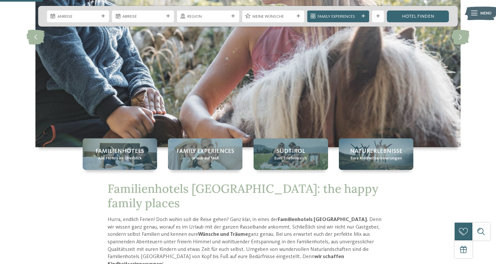
scroll to position [78, 0]
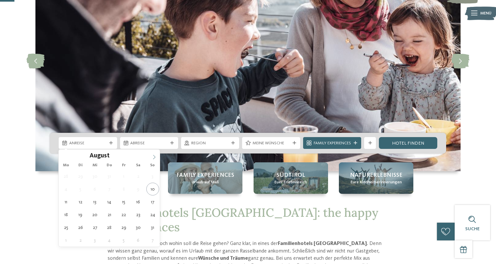
click at [153, 157] on icon at bounding box center [154, 157] width 5 height 5
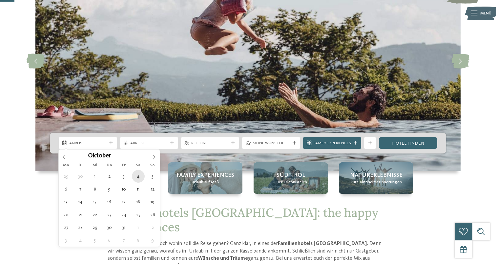
type div "04.10.2025"
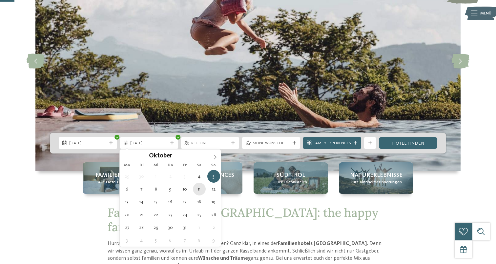
type div "11.10.2025"
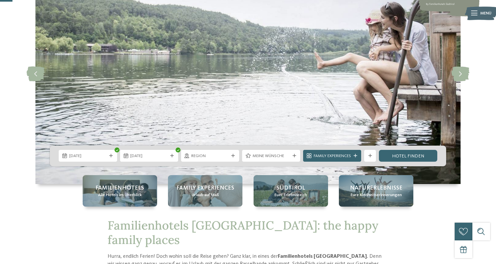
scroll to position [64, 0]
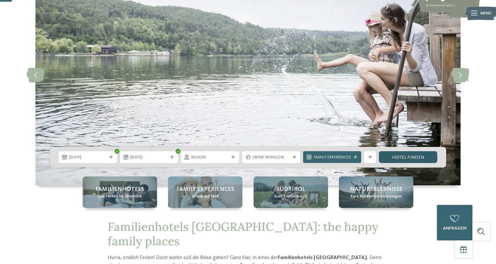
click at [397, 156] on link "Hotel finden" at bounding box center [408, 157] width 58 height 12
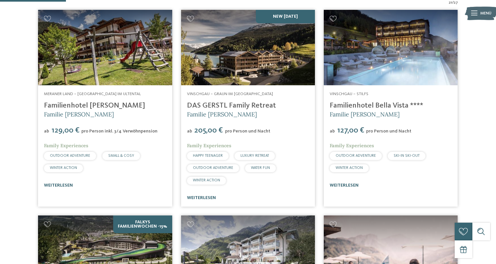
scroll to position [216, 0]
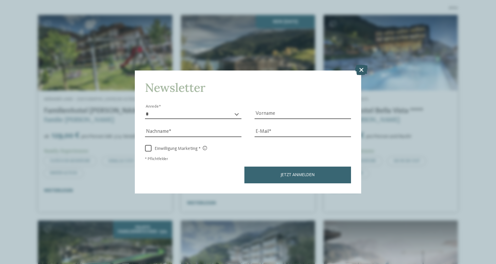
click at [360, 73] on icon at bounding box center [361, 70] width 13 height 11
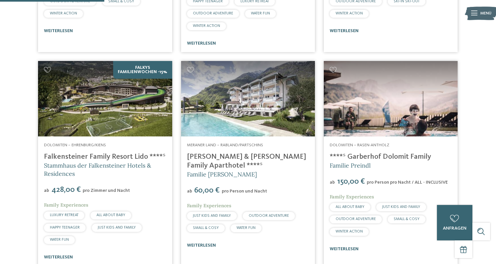
scroll to position [381, 0]
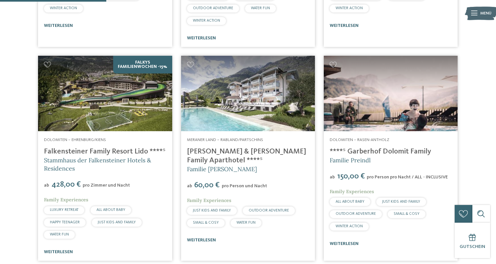
click at [268, 153] on link "Heidi & Edith Family Aparthotel ****ˢ" at bounding box center [246, 156] width 119 height 16
click at [401, 151] on link "****ˢ Garberhof Dolomit Family" at bounding box center [380, 151] width 101 height 7
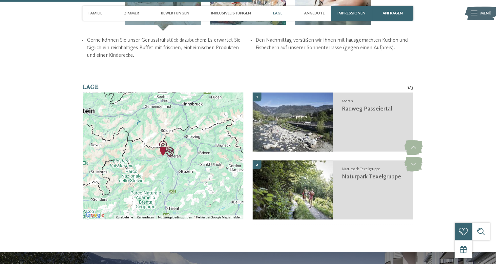
scroll to position [1026, 0]
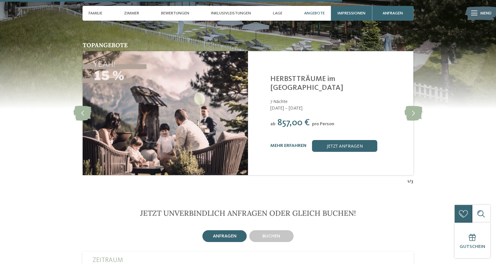
scroll to position [1677, 0]
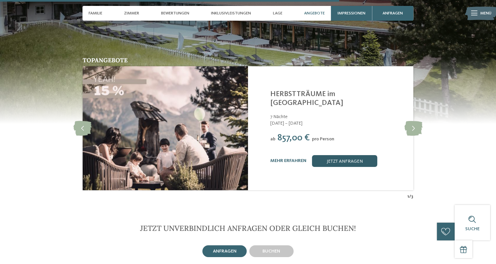
click at [349, 155] on link "jetzt anfragen" at bounding box center [344, 161] width 65 height 12
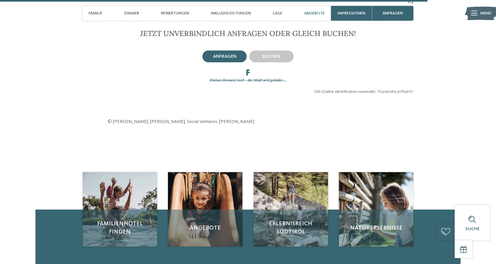
scroll to position [1865, 0]
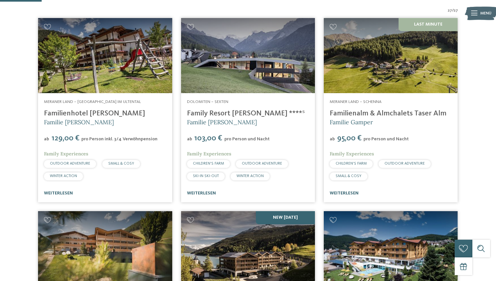
scroll to position [176, 0]
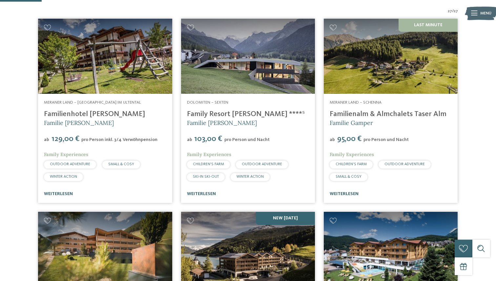
click at [254, 78] on img at bounding box center [248, 56] width 134 height 75
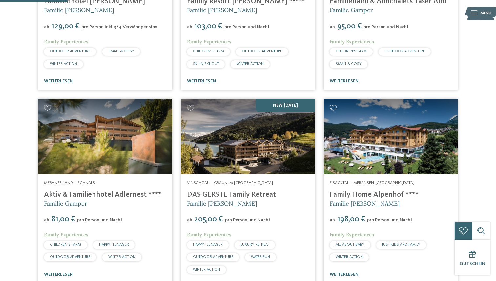
scroll to position [303, 0]
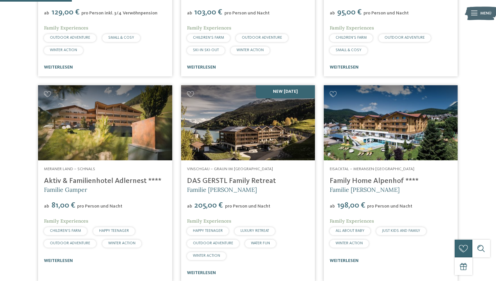
click at [138, 183] on link "Aktiv & Familienhotel Adlernest ****" at bounding box center [102, 181] width 117 height 7
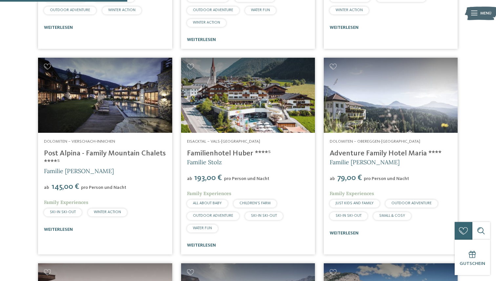
scroll to position [537, 0]
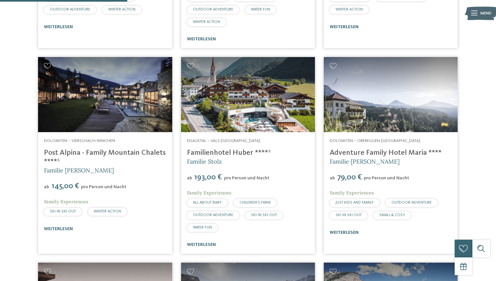
click at [119, 153] on link "Post Alpina - Family Mountain Chalets ****ˢ" at bounding box center [105, 157] width 122 height 16
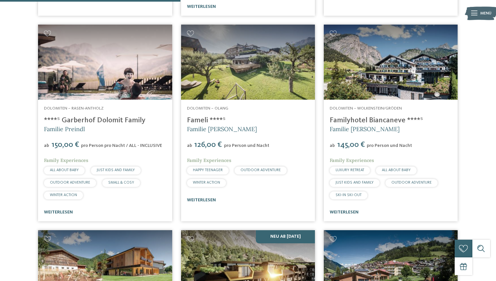
scroll to position [758, 0]
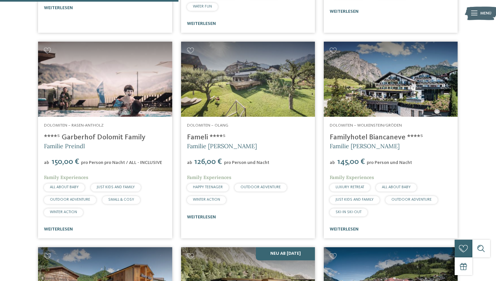
click at [188, 137] on link "Fameli ****ˢ" at bounding box center [206, 137] width 39 height 7
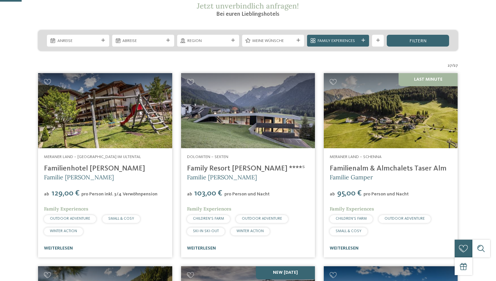
scroll to position [195, 0]
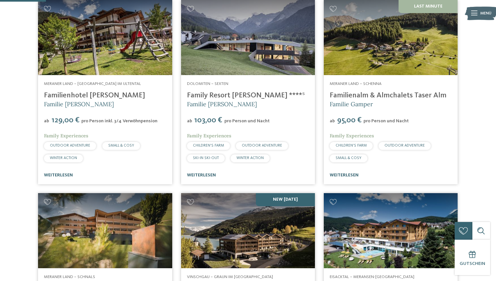
click at [249, 97] on link "Family Resort Rainer ****ˢ" at bounding box center [246, 95] width 118 height 7
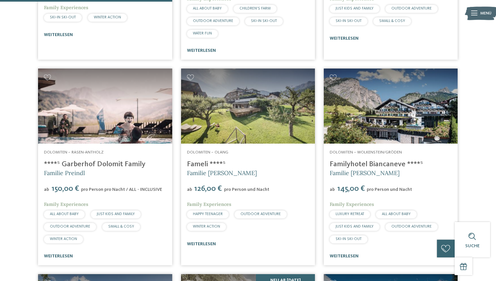
scroll to position [732, 0]
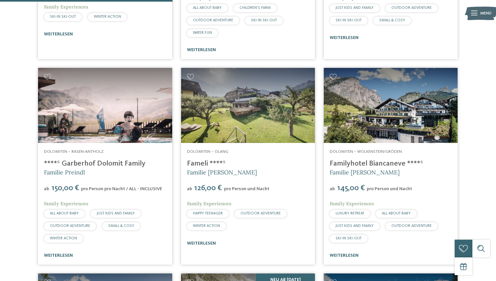
click at [395, 165] on link "Familyhotel Biancaneve ****ˢ" at bounding box center [377, 163] width 94 height 7
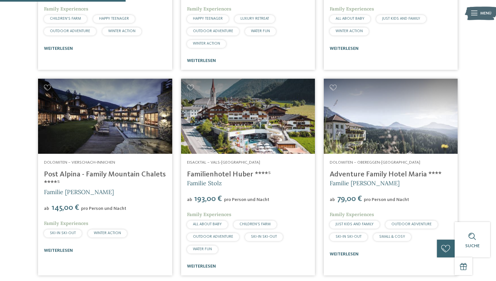
scroll to position [538, 0]
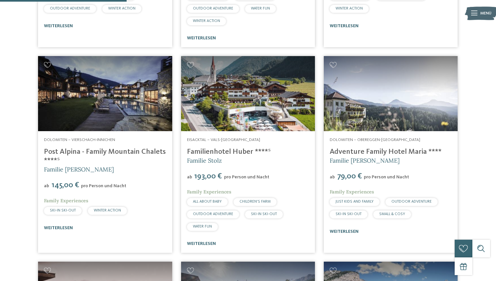
click at [96, 153] on link "Post Alpina - Family Mountain Chalets ****ˢ" at bounding box center [105, 156] width 122 height 16
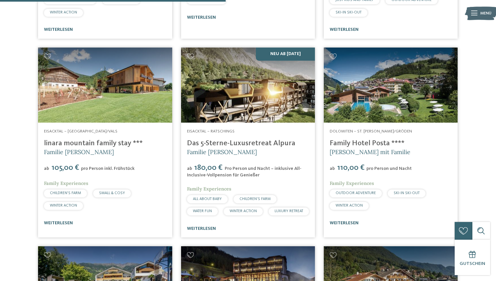
scroll to position [962, 0]
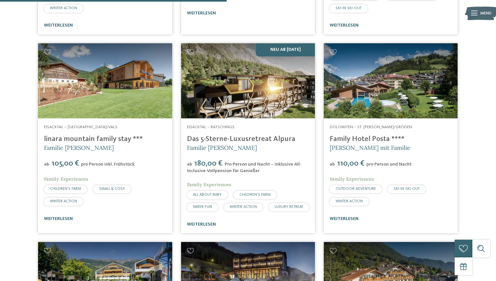
click at [264, 138] on link "Das 5-Sterne-Luxusretreat Alpura" at bounding box center [241, 139] width 108 height 7
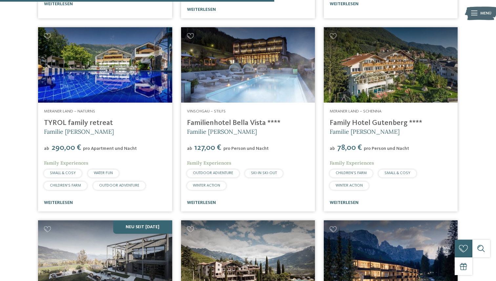
scroll to position [1180, 0]
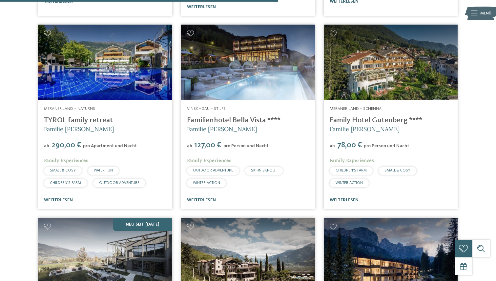
click at [257, 124] on link "Familienhotel Bella Vista ****" at bounding box center [234, 120] width 94 height 7
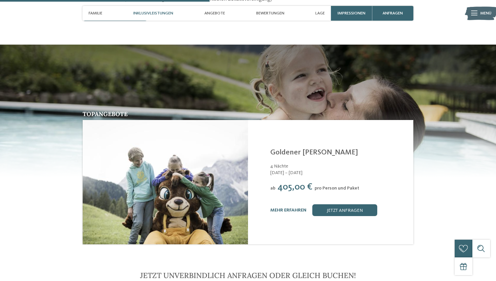
scroll to position [760, 0]
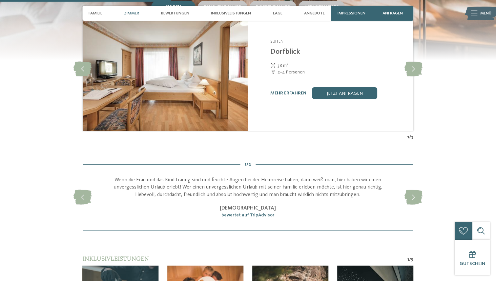
scroll to position [594, 0]
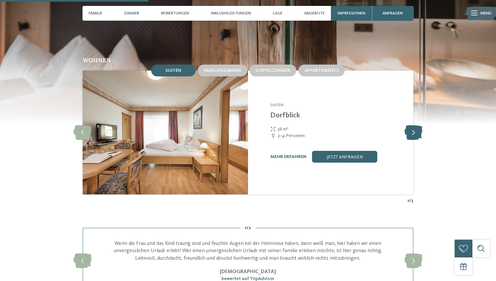
click at [415, 132] on icon at bounding box center [414, 132] width 18 height 15
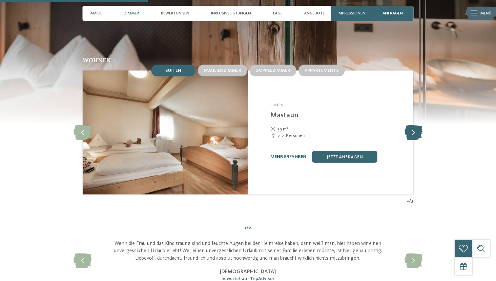
click at [415, 132] on icon at bounding box center [414, 132] width 18 height 15
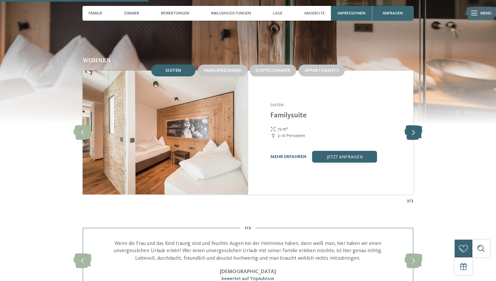
click at [415, 132] on icon at bounding box center [414, 132] width 18 height 15
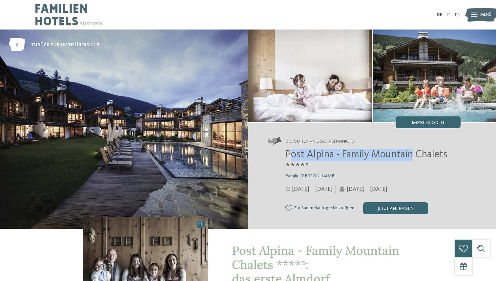
drag, startPoint x: 290, startPoint y: 157, endPoint x: 411, endPoint y: 154, distance: 120.8
click at [411, 154] on span "Post Alpina - Family Mountain Chalets ****ˢ" at bounding box center [367, 161] width 162 height 23
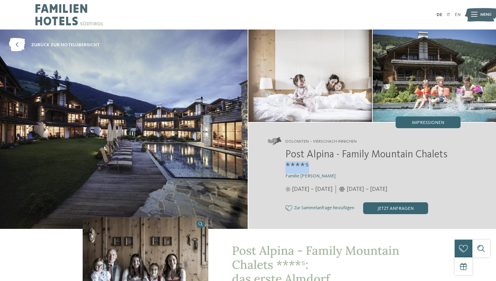
drag, startPoint x: 453, startPoint y: 155, endPoint x: 343, endPoint y: 165, distance: 111.1
click at [343, 165] on h2 "Post Alpina - Family Mountain Chalets ****ˢ" at bounding box center [373, 161] width 175 height 25
drag, startPoint x: 343, startPoint y: 165, endPoint x: 343, endPoint y: 161, distance: 4.3
click at [343, 161] on h2 "Post Alpina - Family Mountain Chalets ****ˢ" at bounding box center [373, 161] width 175 height 25
click at [343, 161] on span "Post Alpina - Family Mountain Chalets ****ˢ" at bounding box center [367, 161] width 162 height 23
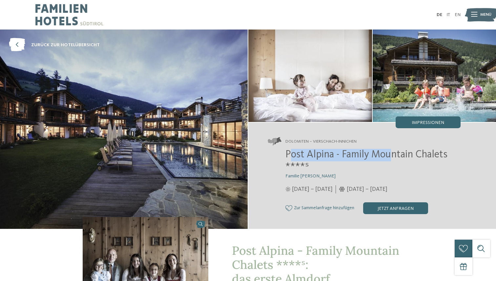
drag, startPoint x: 289, startPoint y: 158, endPoint x: 389, endPoint y: 149, distance: 100.2
click at [389, 150] on span "Post Alpina - Family Mountain Chalets ****ˢ" at bounding box center [367, 161] width 162 height 23
drag, startPoint x: 285, startPoint y: 155, endPoint x: 451, endPoint y: 152, distance: 165.4
click at [451, 152] on h2 "Post Alpina - Family Mountain Chalets ****ˢ" at bounding box center [373, 161] width 175 height 25
click at [342, 168] on h2 "Post Alpina - Family Mountain Chalets ****ˢ" at bounding box center [373, 161] width 175 height 25
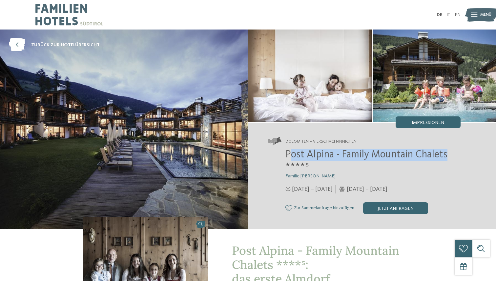
drag, startPoint x: 288, startPoint y: 157, endPoint x: 450, endPoint y: 157, distance: 161.8
click at [450, 157] on h2 "Post Alpina - Family Mountain Chalets ****ˢ" at bounding box center [373, 161] width 175 height 25
copy span "ost Alpina - Family Mountain Chalets"
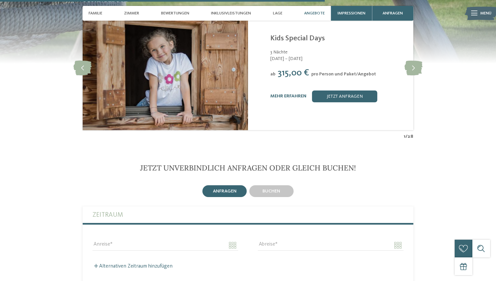
scroll to position [1318, 0]
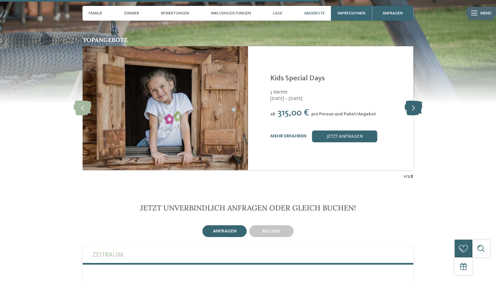
click at [414, 105] on icon at bounding box center [414, 108] width 18 height 15
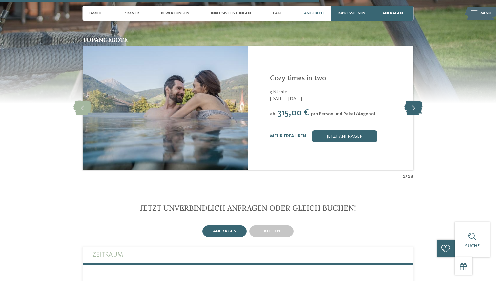
click at [414, 105] on icon at bounding box center [414, 108] width 18 height 15
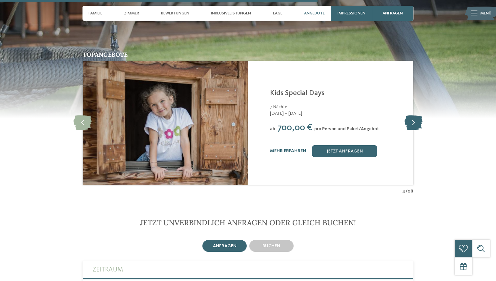
scroll to position [1298, 0]
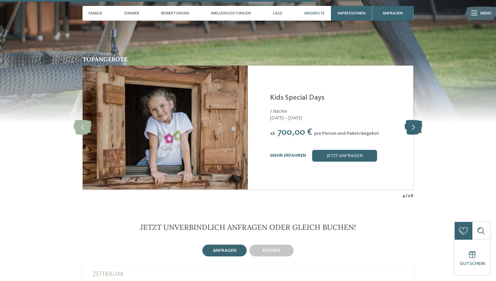
click at [413, 120] on icon at bounding box center [414, 127] width 18 height 15
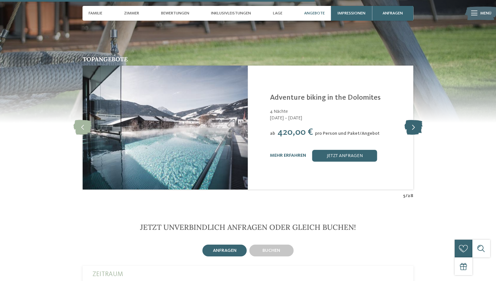
click at [413, 120] on icon at bounding box center [414, 127] width 18 height 15
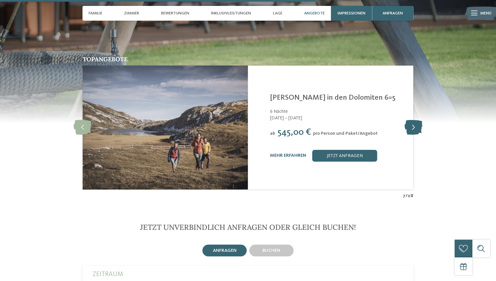
click at [413, 120] on icon at bounding box center [414, 127] width 18 height 15
click at [84, 120] on icon at bounding box center [83, 127] width 18 height 15
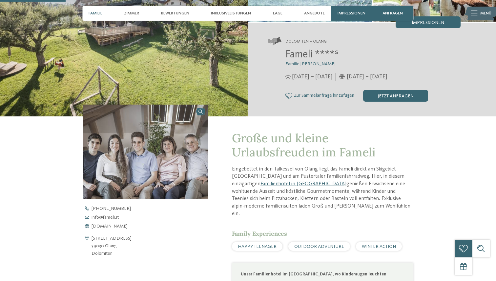
scroll to position [0, 0]
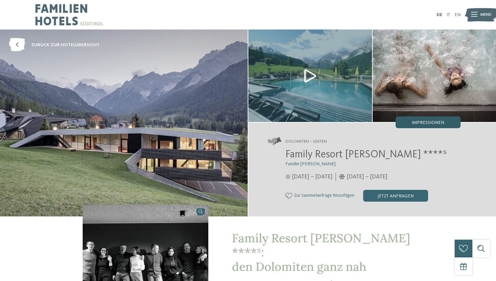
click at [440, 123] on span "Impressionen" at bounding box center [428, 122] width 32 height 5
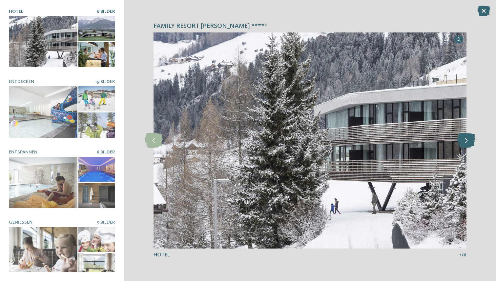
click at [466, 143] on icon at bounding box center [467, 140] width 18 height 15
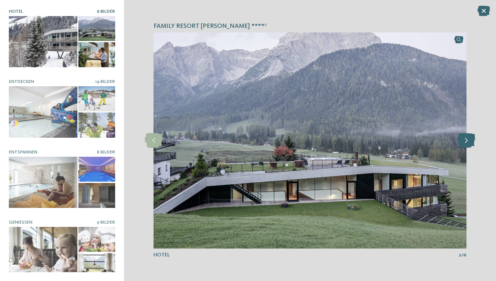
click at [466, 143] on icon at bounding box center [467, 140] width 18 height 15
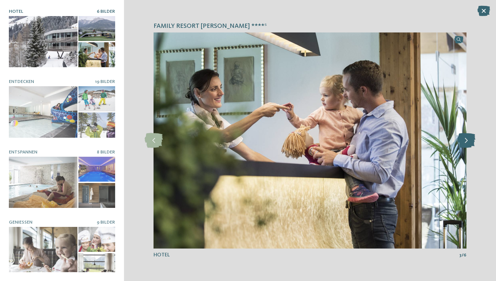
click at [466, 143] on icon at bounding box center [467, 140] width 18 height 15
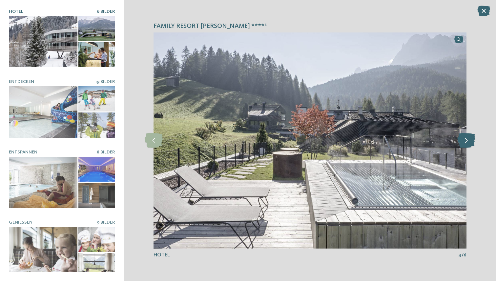
click at [466, 143] on icon at bounding box center [467, 140] width 18 height 15
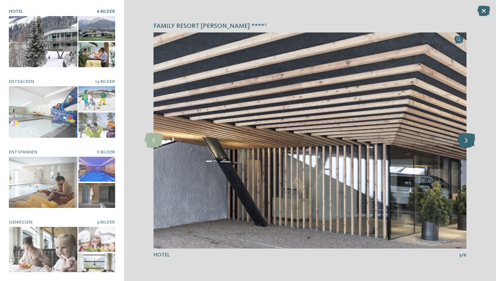
click at [466, 143] on icon at bounding box center [467, 140] width 18 height 15
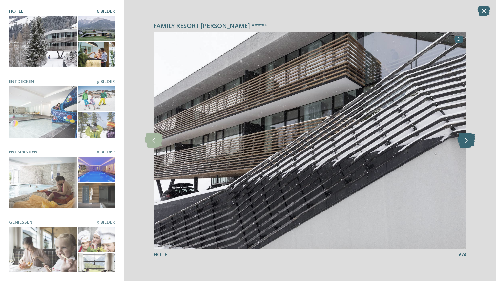
click at [466, 143] on icon at bounding box center [467, 140] width 18 height 15
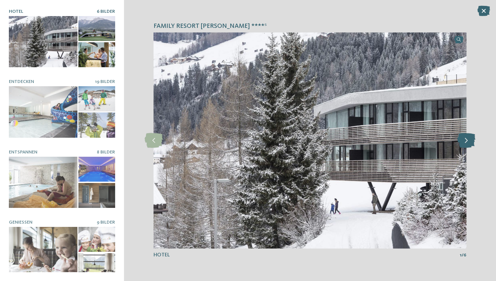
click at [466, 143] on icon at bounding box center [467, 140] width 18 height 15
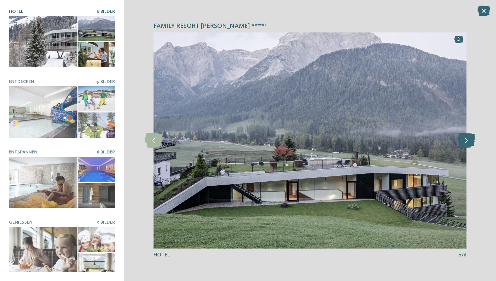
click at [466, 143] on icon at bounding box center [467, 140] width 18 height 15
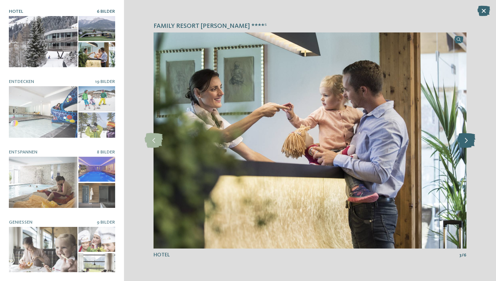
click at [466, 143] on icon at bounding box center [467, 140] width 18 height 15
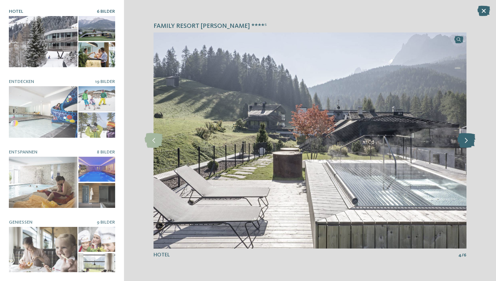
click at [466, 143] on icon at bounding box center [467, 140] width 18 height 15
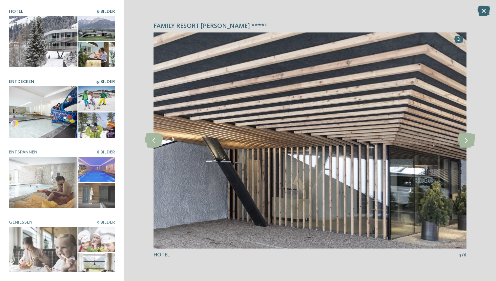
click at [45, 120] on div at bounding box center [43, 112] width 69 height 52
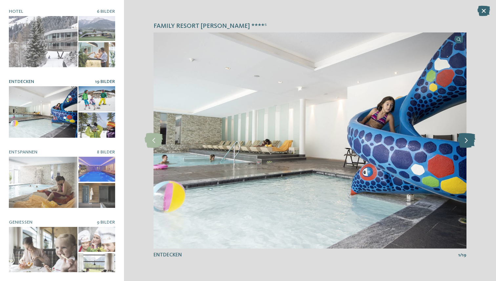
click at [464, 138] on icon at bounding box center [467, 140] width 18 height 15
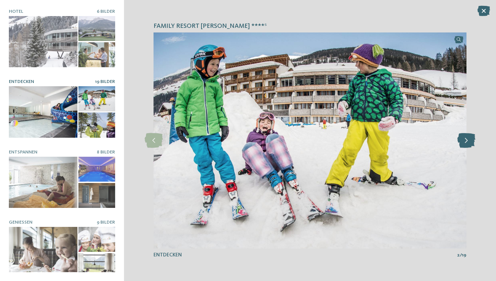
click at [464, 138] on icon at bounding box center [467, 140] width 18 height 15
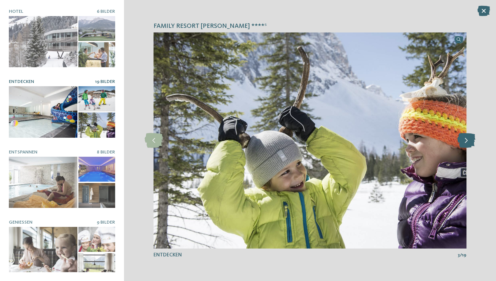
click at [464, 138] on icon at bounding box center [467, 140] width 18 height 15
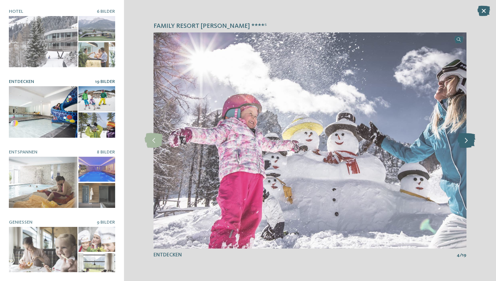
click at [464, 138] on icon at bounding box center [467, 140] width 18 height 15
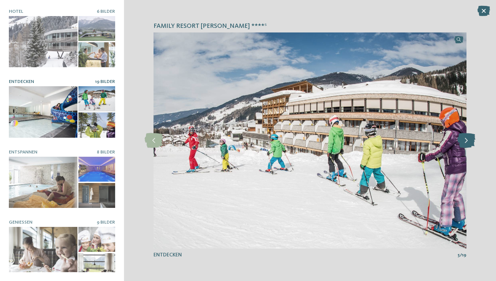
click at [464, 138] on icon at bounding box center [467, 140] width 18 height 15
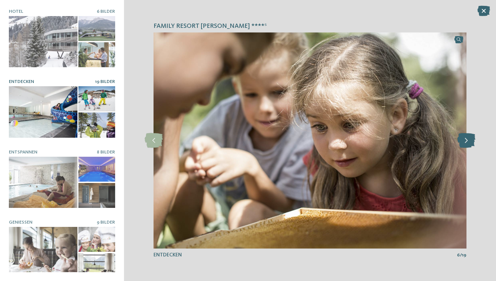
click at [464, 138] on icon at bounding box center [467, 140] width 18 height 15
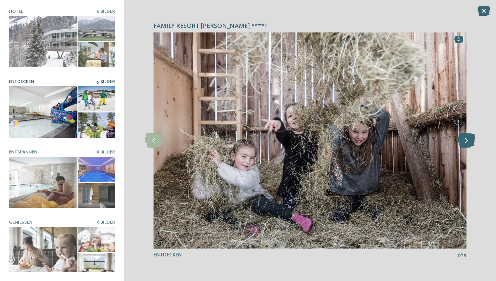
click at [464, 138] on icon at bounding box center [467, 140] width 18 height 15
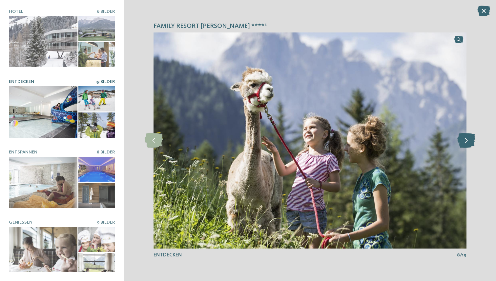
click at [464, 138] on icon at bounding box center [467, 140] width 18 height 15
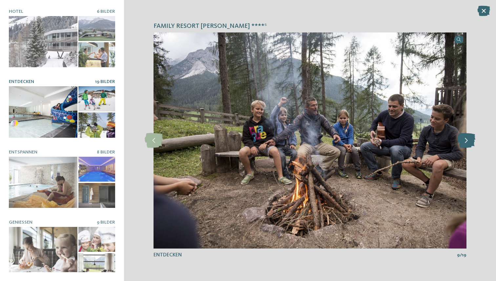
click at [464, 138] on icon at bounding box center [467, 140] width 18 height 15
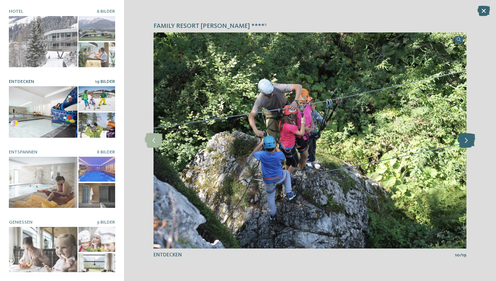
click at [464, 138] on icon at bounding box center [467, 140] width 18 height 15
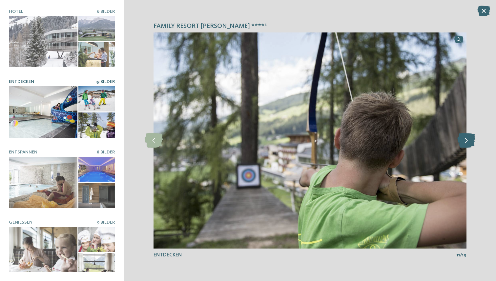
click at [464, 138] on icon at bounding box center [467, 140] width 18 height 15
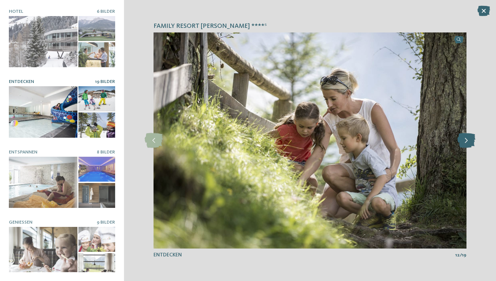
click at [464, 138] on icon at bounding box center [467, 140] width 18 height 15
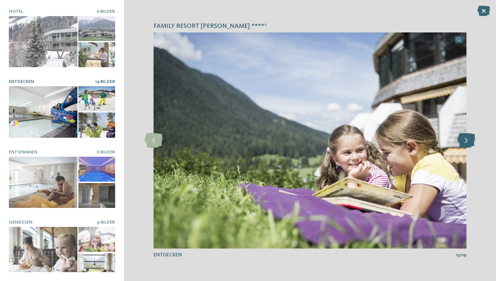
click at [464, 138] on icon at bounding box center [467, 140] width 18 height 15
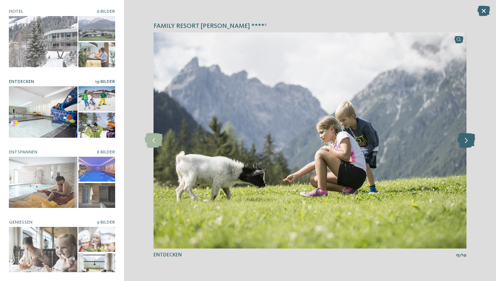
click at [464, 138] on icon at bounding box center [467, 140] width 18 height 15
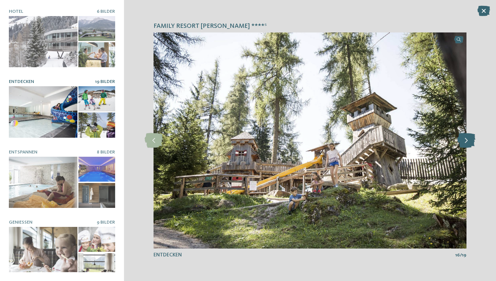
click at [464, 138] on icon at bounding box center [467, 140] width 18 height 15
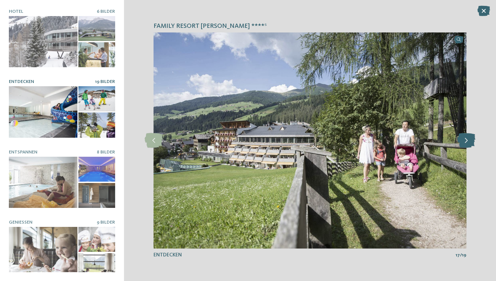
click at [464, 138] on icon at bounding box center [467, 140] width 18 height 15
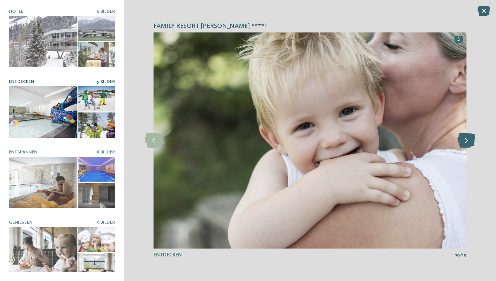
click at [464, 138] on icon at bounding box center [467, 140] width 18 height 15
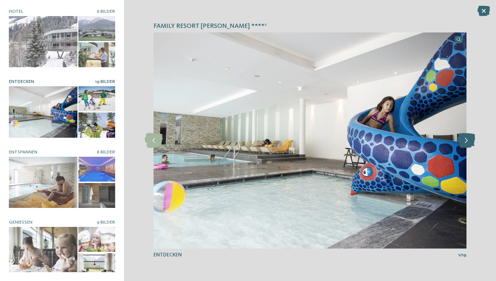
click at [464, 138] on icon at bounding box center [467, 140] width 18 height 15
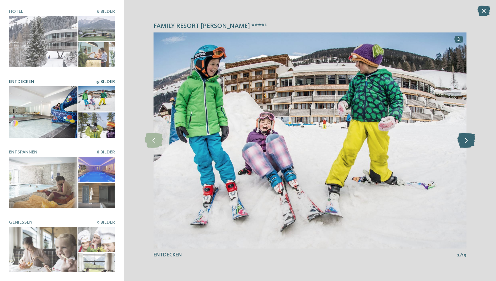
click at [464, 138] on icon at bounding box center [467, 140] width 18 height 15
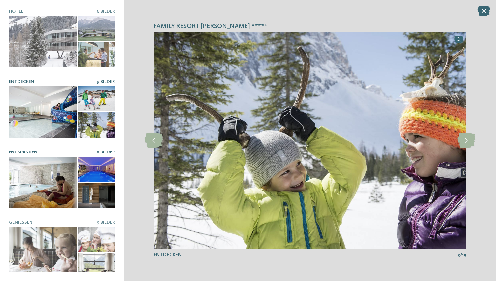
click at [36, 173] on div at bounding box center [43, 183] width 69 height 52
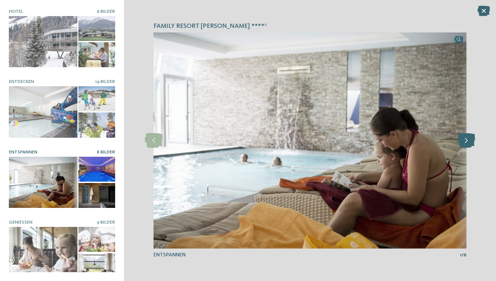
click at [468, 138] on icon at bounding box center [467, 140] width 18 height 15
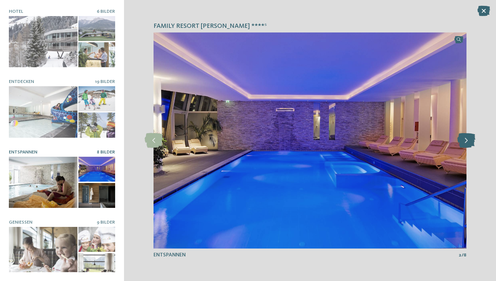
click at [468, 138] on icon at bounding box center [467, 140] width 18 height 15
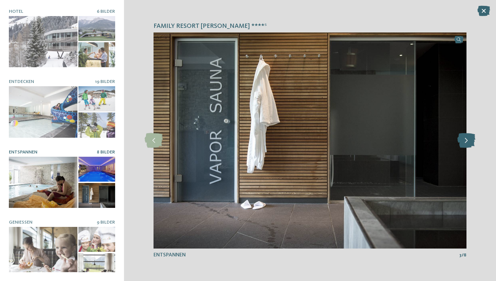
click at [468, 138] on icon at bounding box center [467, 140] width 18 height 15
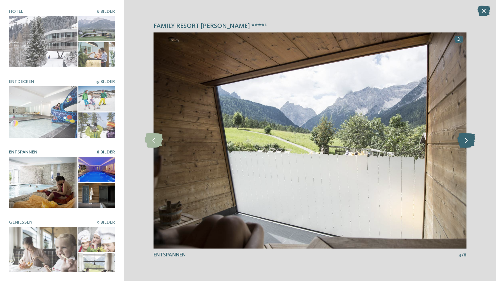
click at [468, 138] on icon at bounding box center [467, 140] width 18 height 15
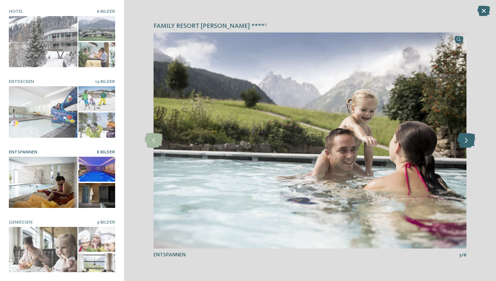
click at [468, 138] on icon at bounding box center [467, 140] width 18 height 15
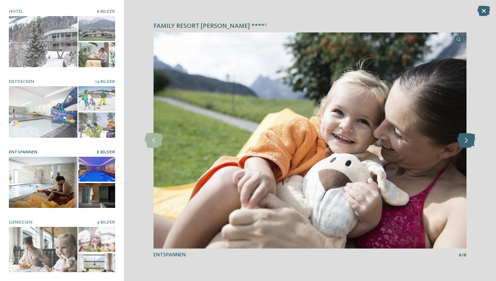
click at [468, 138] on icon at bounding box center [467, 140] width 18 height 15
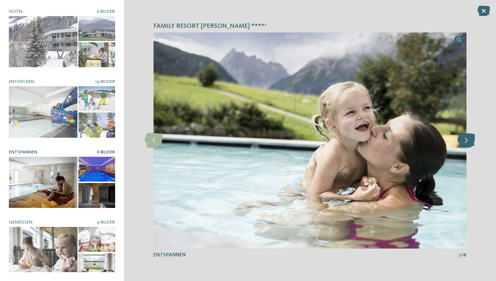
click at [468, 138] on icon at bounding box center [467, 140] width 18 height 15
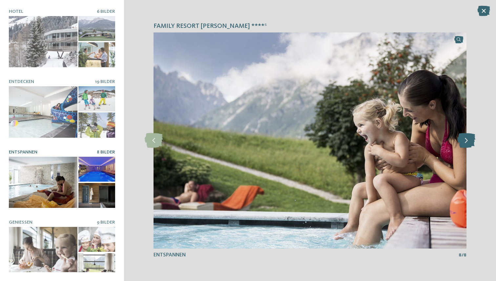
click at [468, 138] on icon at bounding box center [467, 140] width 18 height 15
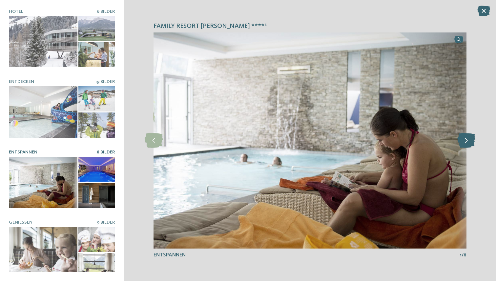
click at [468, 138] on icon at bounding box center [467, 140] width 18 height 15
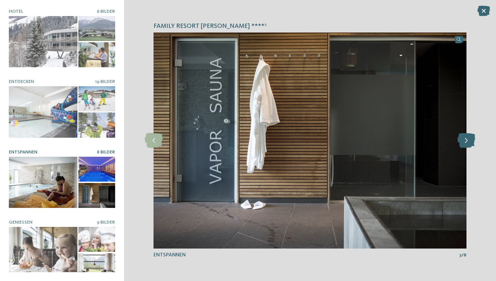
click at [468, 138] on icon at bounding box center [467, 140] width 18 height 15
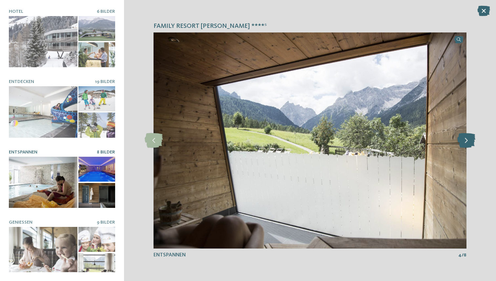
click at [468, 138] on icon at bounding box center [467, 140] width 18 height 15
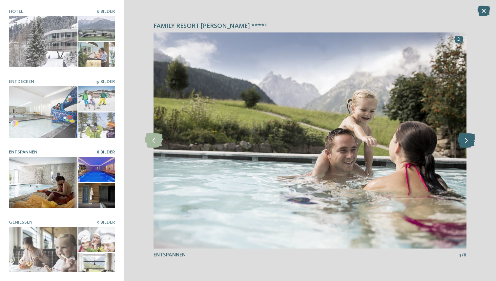
click at [468, 138] on icon at bounding box center [467, 140] width 18 height 15
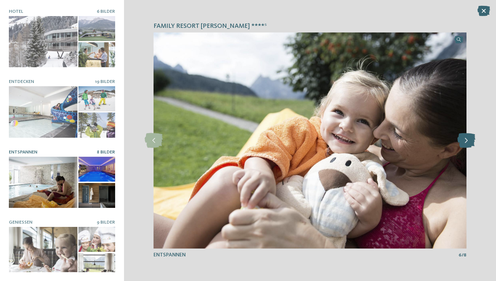
click at [468, 138] on icon at bounding box center [467, 140] width 18 height 15
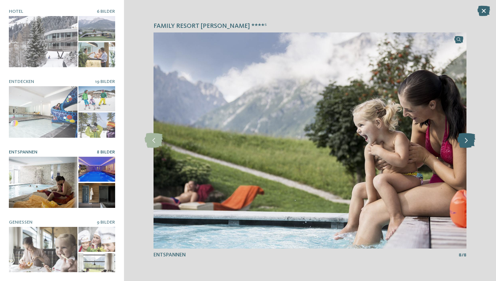
click at [468, 138] on icon at bounding box center [467, 140] width 18 height 15
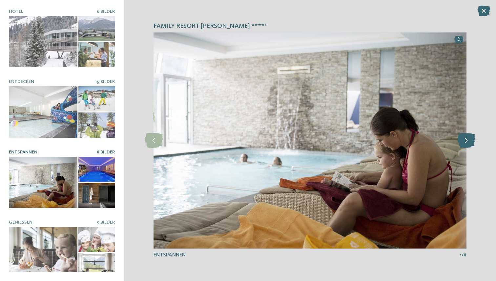
click at [468, 138] on icon at bounding box center [467, 140] width 18 height 15
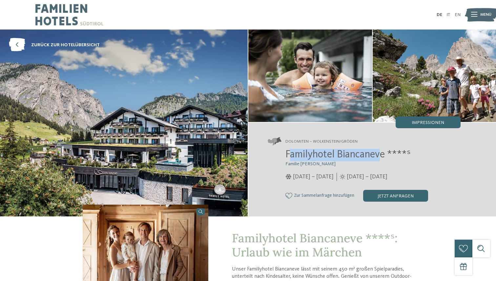
drag, startPoint x: 289, startPoint y: 154, endPoint x: 380, endPoint y: 154, distance: 91.2
click at [380, 154] on span "Familyhotel Biancaneve ****ˢ" at bounding box center [348, 155] width 125 height 11
drag, startPoint x: 387, startPoint y: 156, endPoint x: 286, endPoint y: 154, distance: 101.8
click at [286, 154] on span "Familyhotel Biancaneve ****ˢ" at bounding box center [348, 155] width 125 height 11
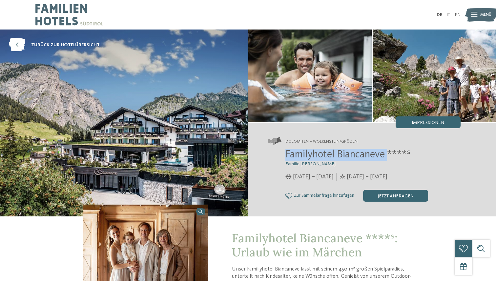
copy span "Familyhotel Biancaneve"
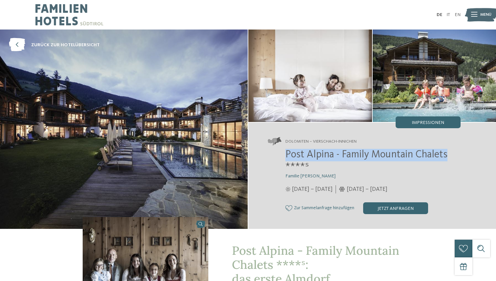
drag, startPoint x: 286, startPoint y: 157, endPoint x: 448, endPoint y: 154, distance: 162.2
click at [448, 154] on h2 "Post Alpina - Family Mountain Chalets ****ˢ" at bounding box center [373, 161] width 175 height 25
copy span "Post Alpina - Family Mountain Chalets"
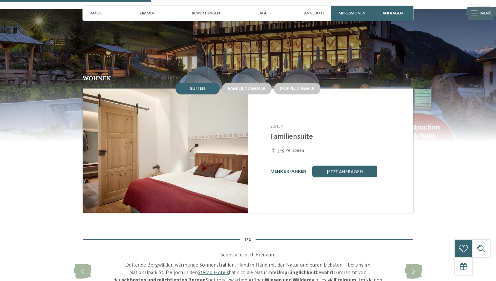
scroll to position [546, 0]
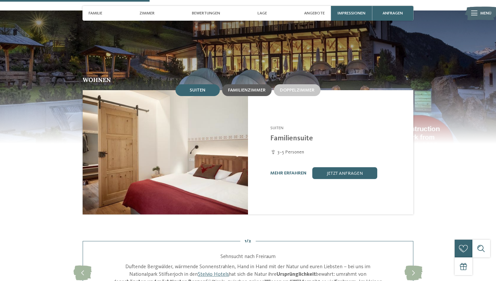
click at [251, 92] on span "Familienzimmer" at bounding box center [247, 90] width 38 height 5
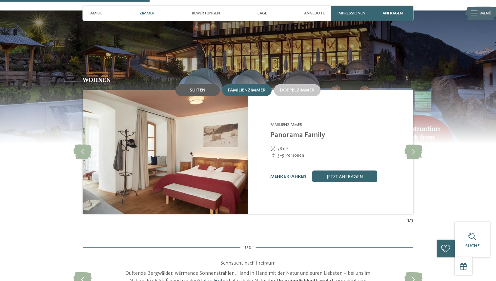
click at [211, 89] on div "Suiten" at bounding box center [198, 90] width 44 height 12
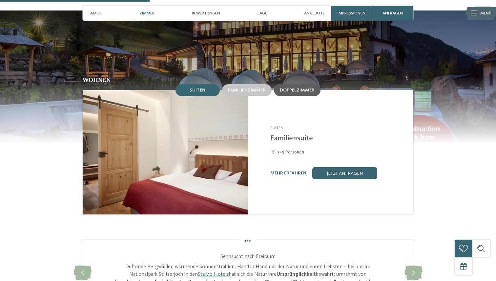
click at [292, 92] on span "Doppelzimmer" at bounding box center [297, 90] width 35 height 5
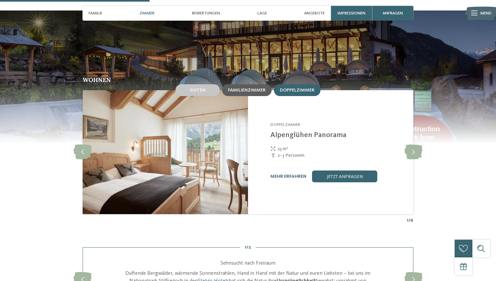
click at [260, 88] on span "Familienzimmer" at bounding box center [247, 90] width 38 height 5
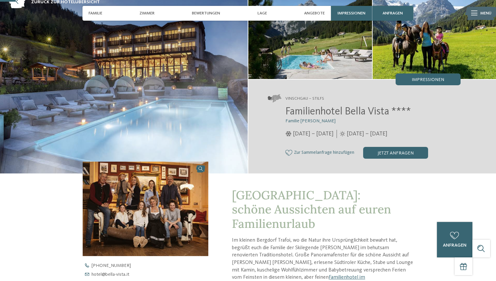
scroll to position [0, 0]
